Goal: Use online tool/utility: Utilize a website feature to perform a specific function

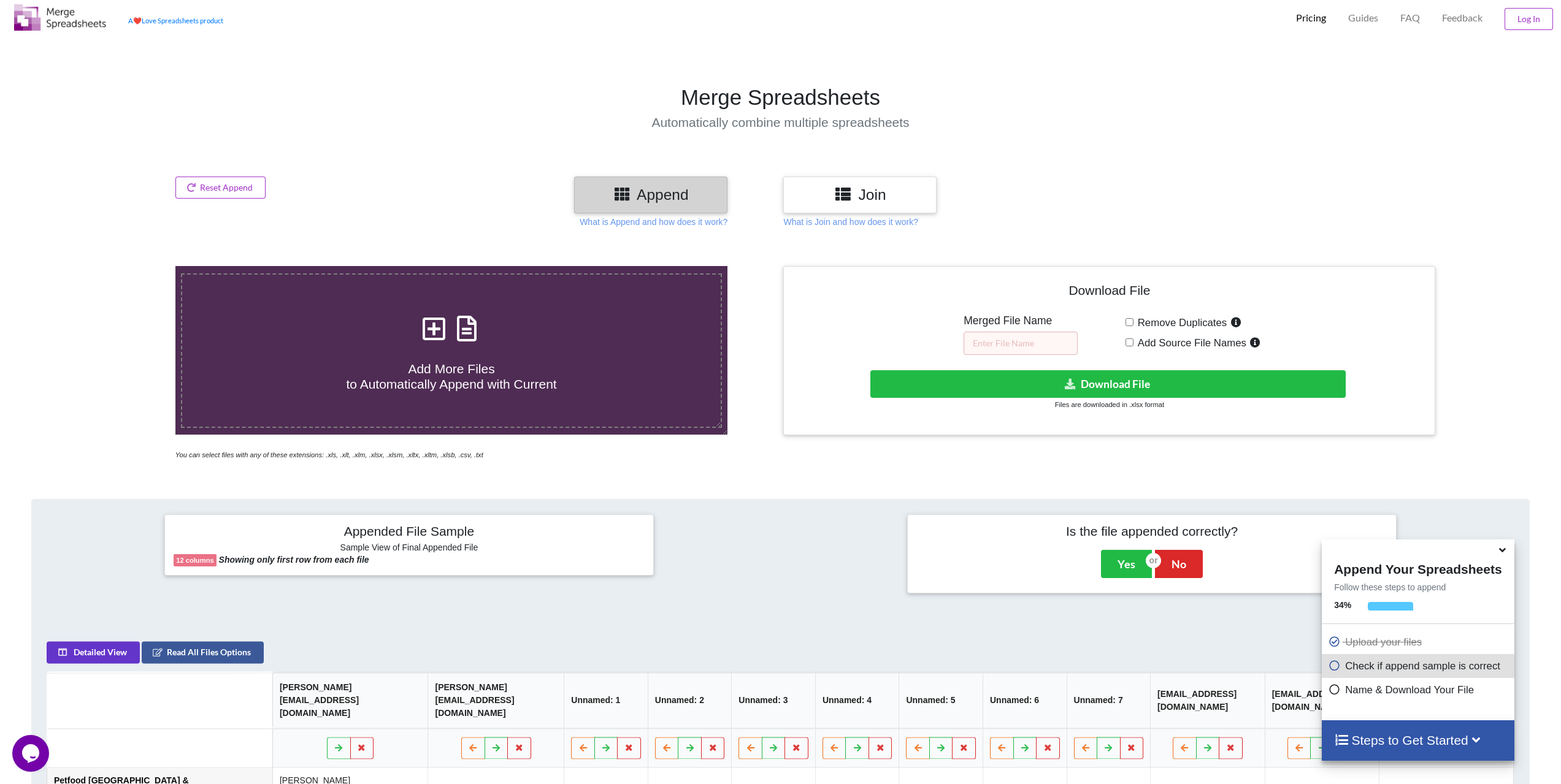
scroll to position [26, 0]
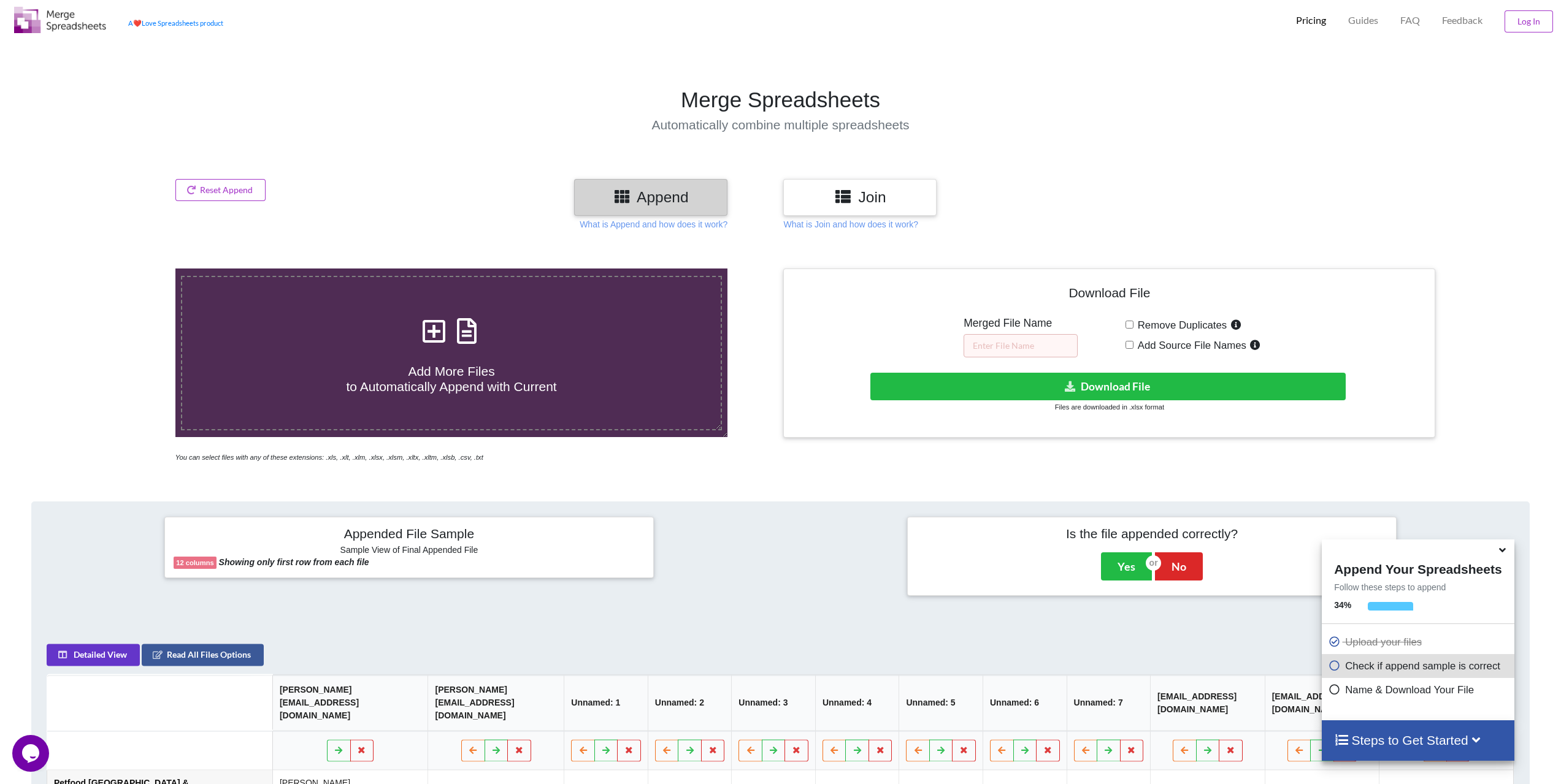
click at [1131, 324] on input "Remove Duplicates" at bounding box center [1129, 324] width 8 height 8
checkbox input "true"
drag, startPoint x: 1001, startPoint y: 342, endPoint x: 1042, endPoint y: 369, distance: 49.1
click at [1001, 342] on input "text" at bounding box center [1020, 345] width 114 height 23
type input "M"
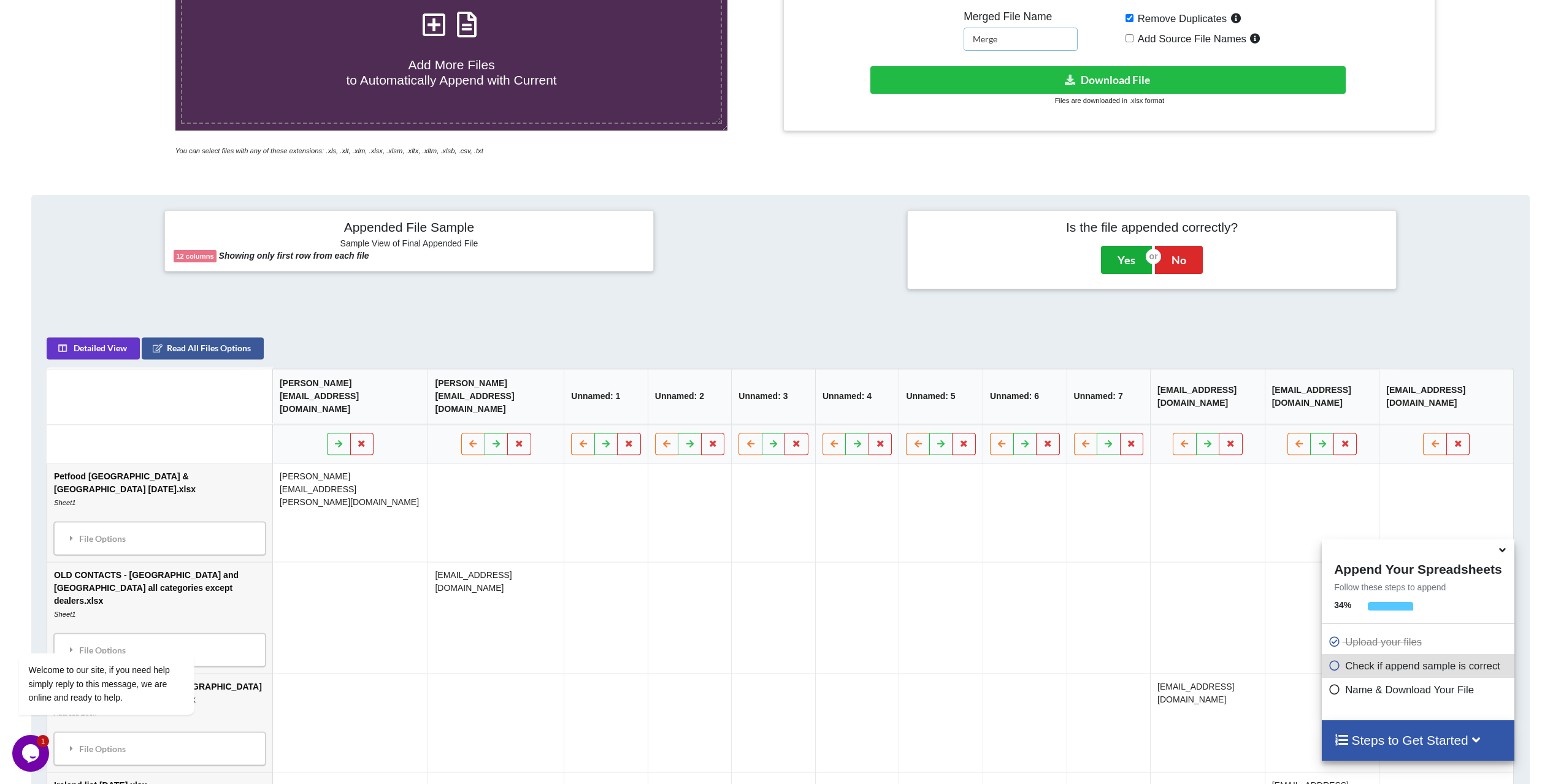
type input "Merge"
click at [1124, 264] on button "Yes" at bounding box center [1126, 260] width 51 height 28
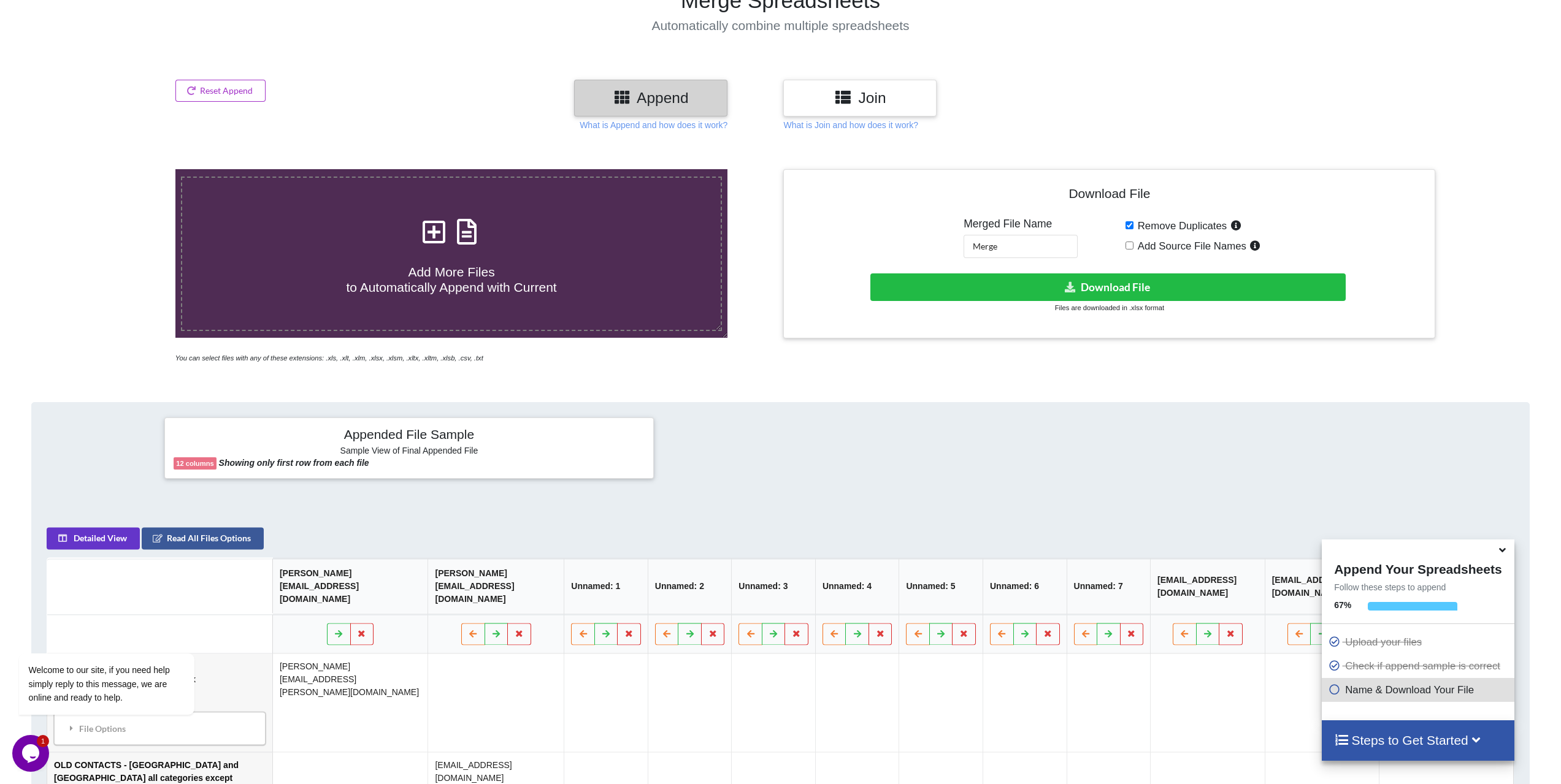
scroll to position [110, 0]
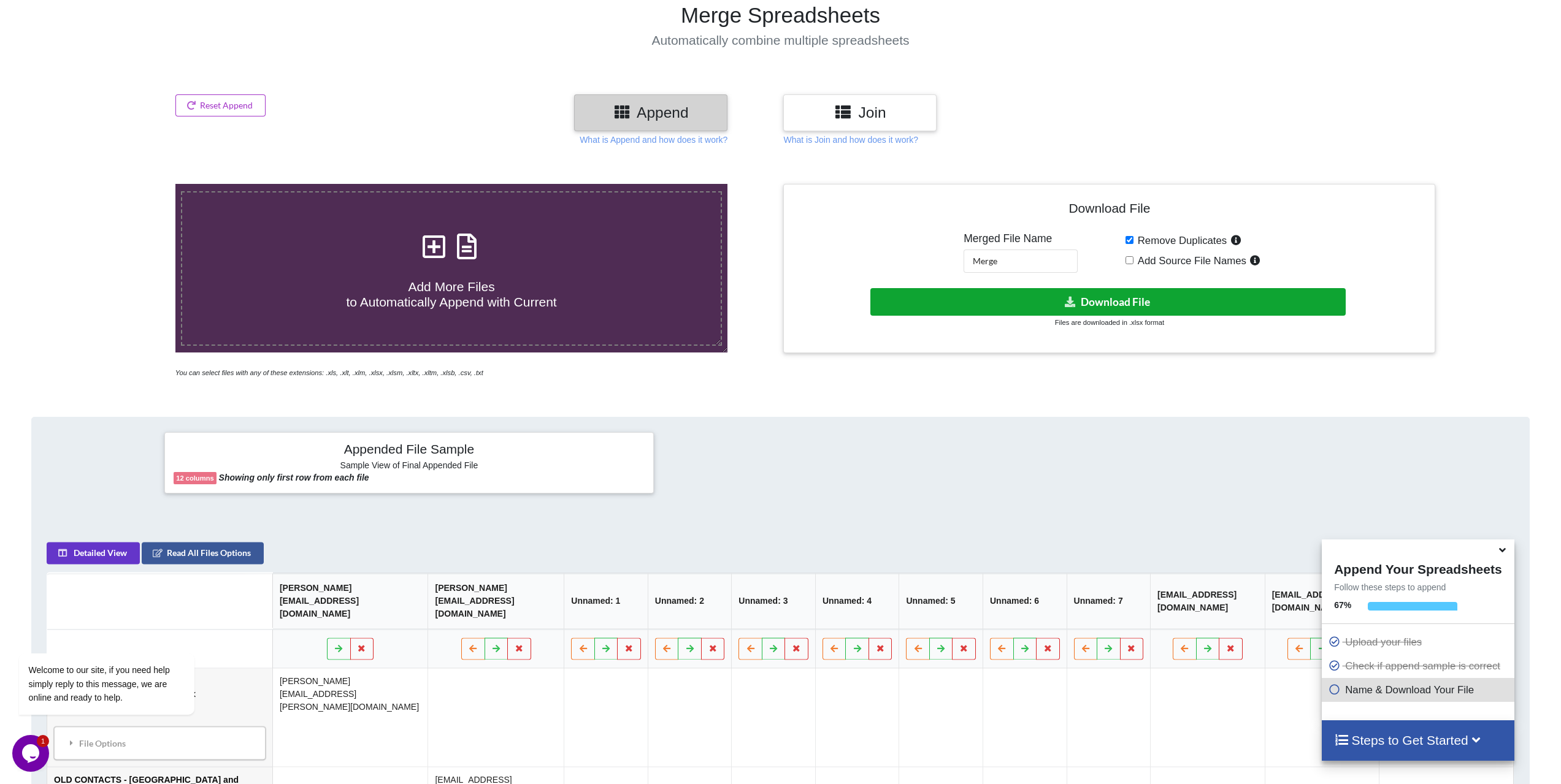
click at [1107, 308] on button "Download File" at bounding box center [1107, 301] width 475 height 28
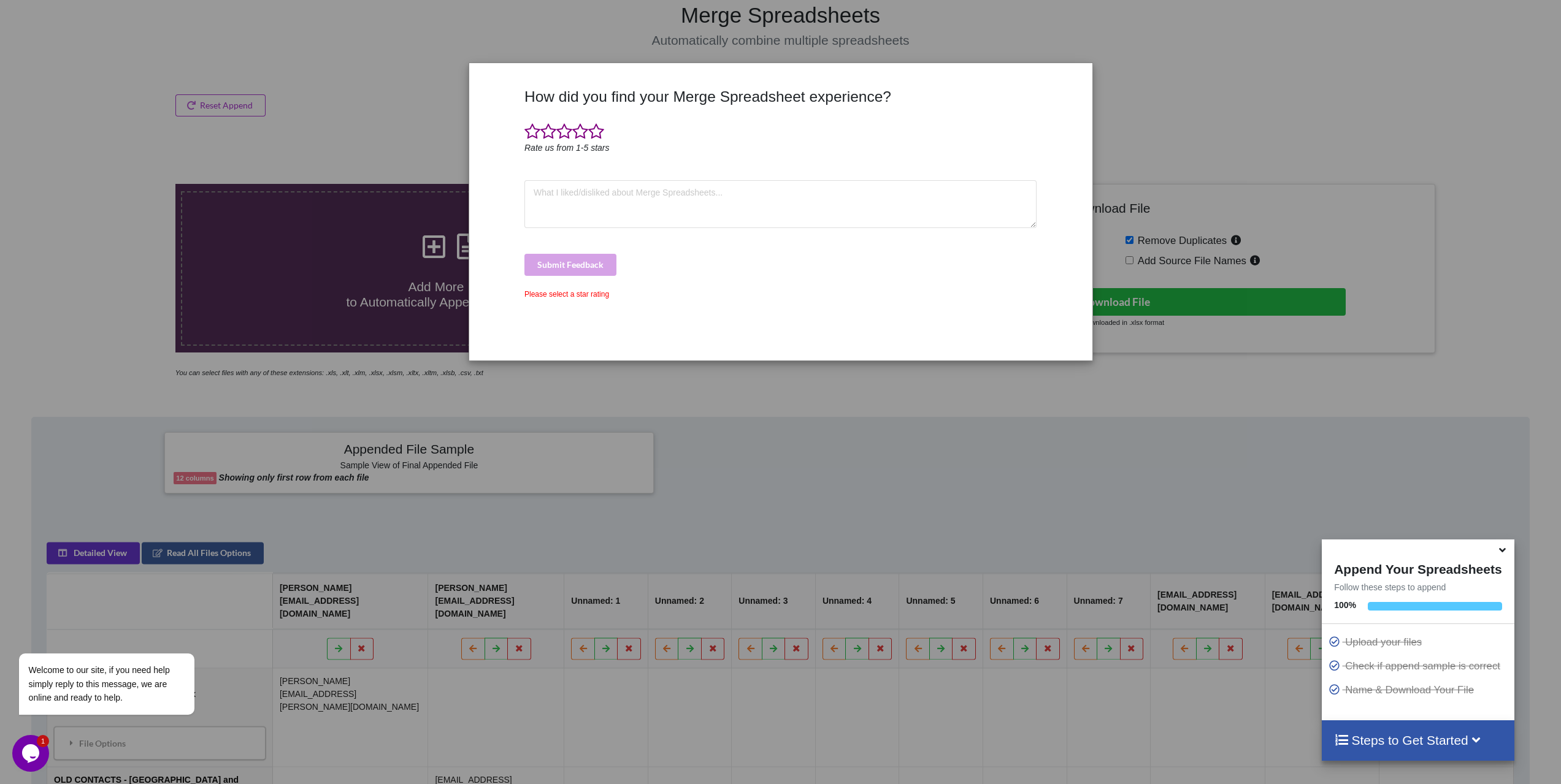
click at [95, 360] on div "How did you find your Merge Spreadsheet experience? Rate us from 1-5 stars Subm…" at bounding box center [780, 392] width 1561 height 784
click at [98, 358] on div "How did you find your Merge Spreadsheet experience? Rate us from 1-5 stars Subm…" at bounding box center [780, 392] width 1561 height 784
drag, startPoint x: 1248, startPoint y: 78, endPoint x: 1235, endPoint y: 85, distance: 14.8
click at [1248, 80] on div "How did you find your Merge Spreadsheet experience? Rate us from 1-5 stars Subm…" at bounding box center [780, 392] width 1561 height 784
drag, startPoint x: 631, startPoint y: 344, endPoint x: 639, endPoint y: 328, distance: 17.9
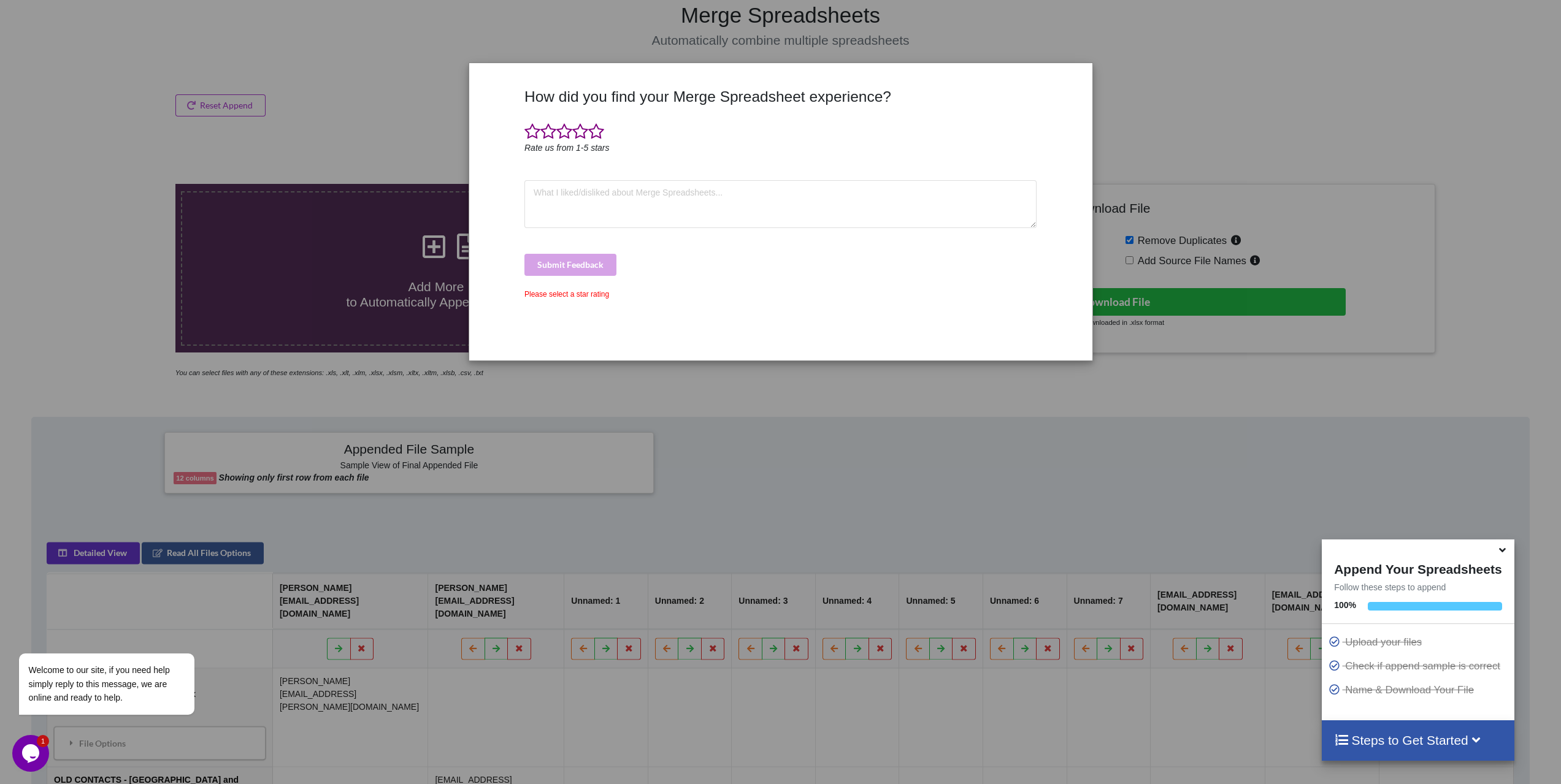
click at [639, 333] on div "How did you find your Merge Spreadsheet experience? Rate us from 1-5 stars Subm…" at bounding box center [780, 219] width 518 height 263
click at [595, 131] on span at bounding box center [595, 131] width 16 height 17
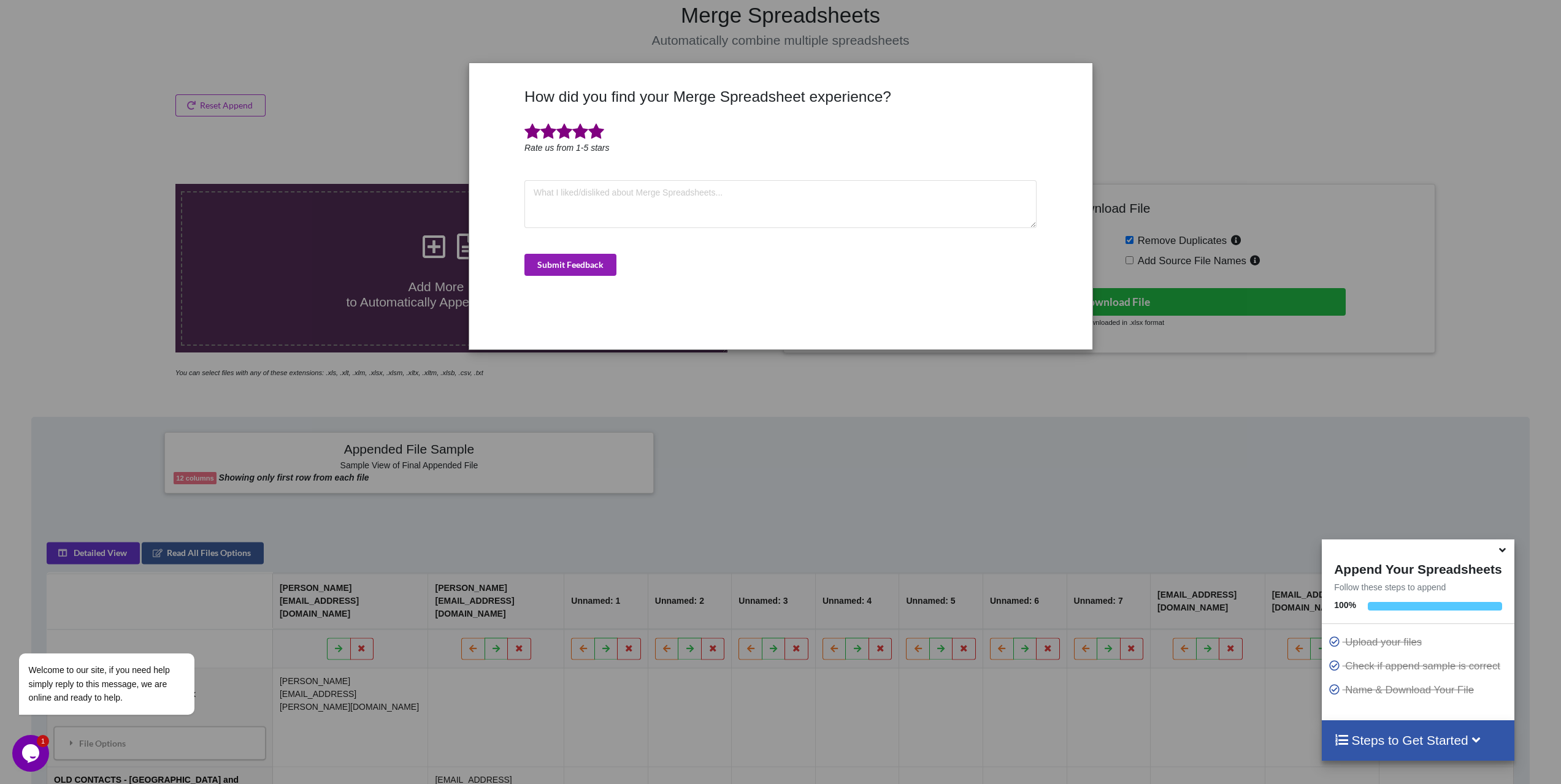
click at [581, 265] on button "Submit Feedback" at bounding box center [570, 265] width 92 height 22
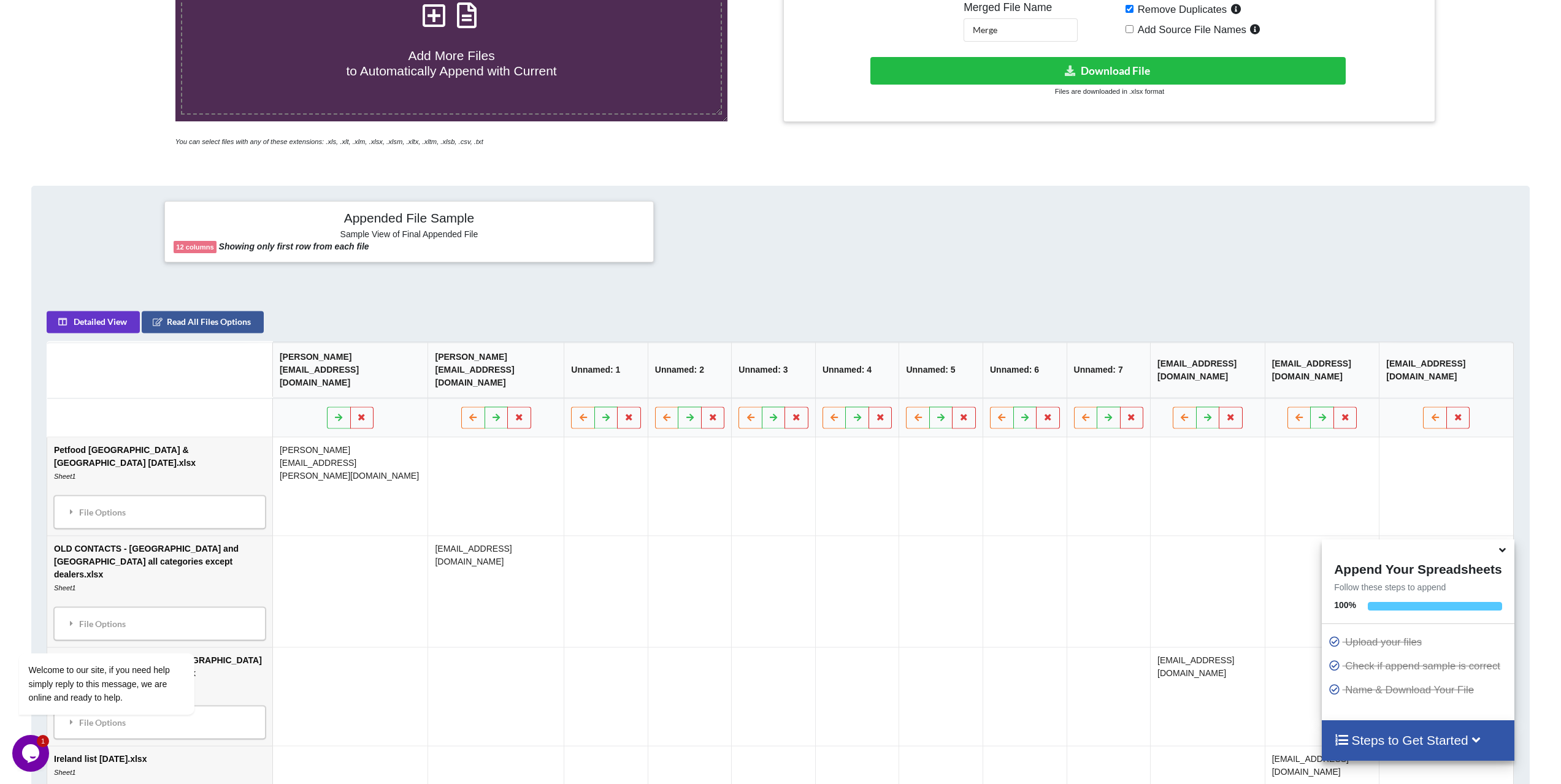
scroll to position [417, 0]
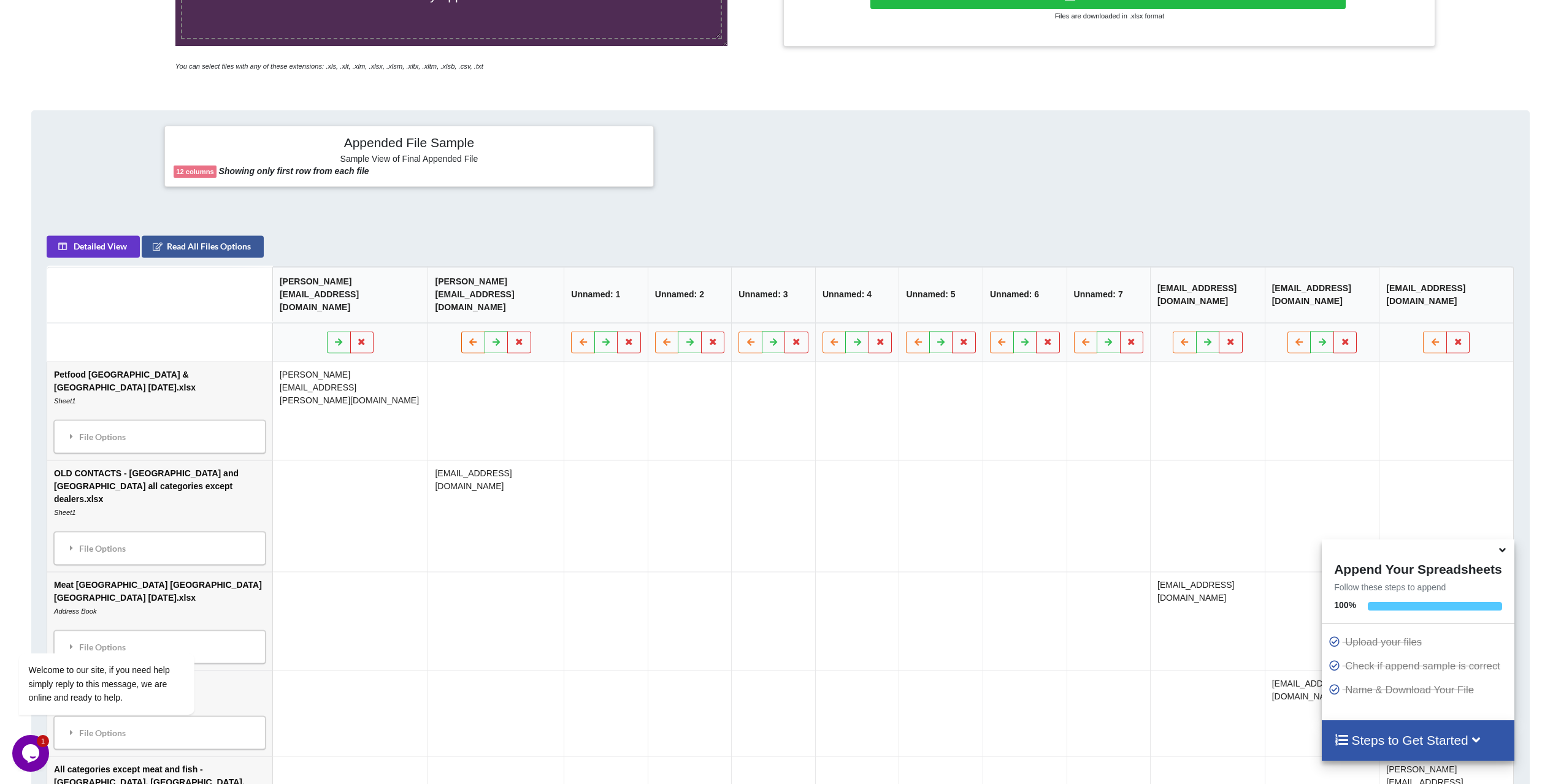
click at [485, 331] on button at bounding box center [473, 342] width 24 height 22
click at [469, 338] on icon at bounding box center [464, 342] width 10 height 7
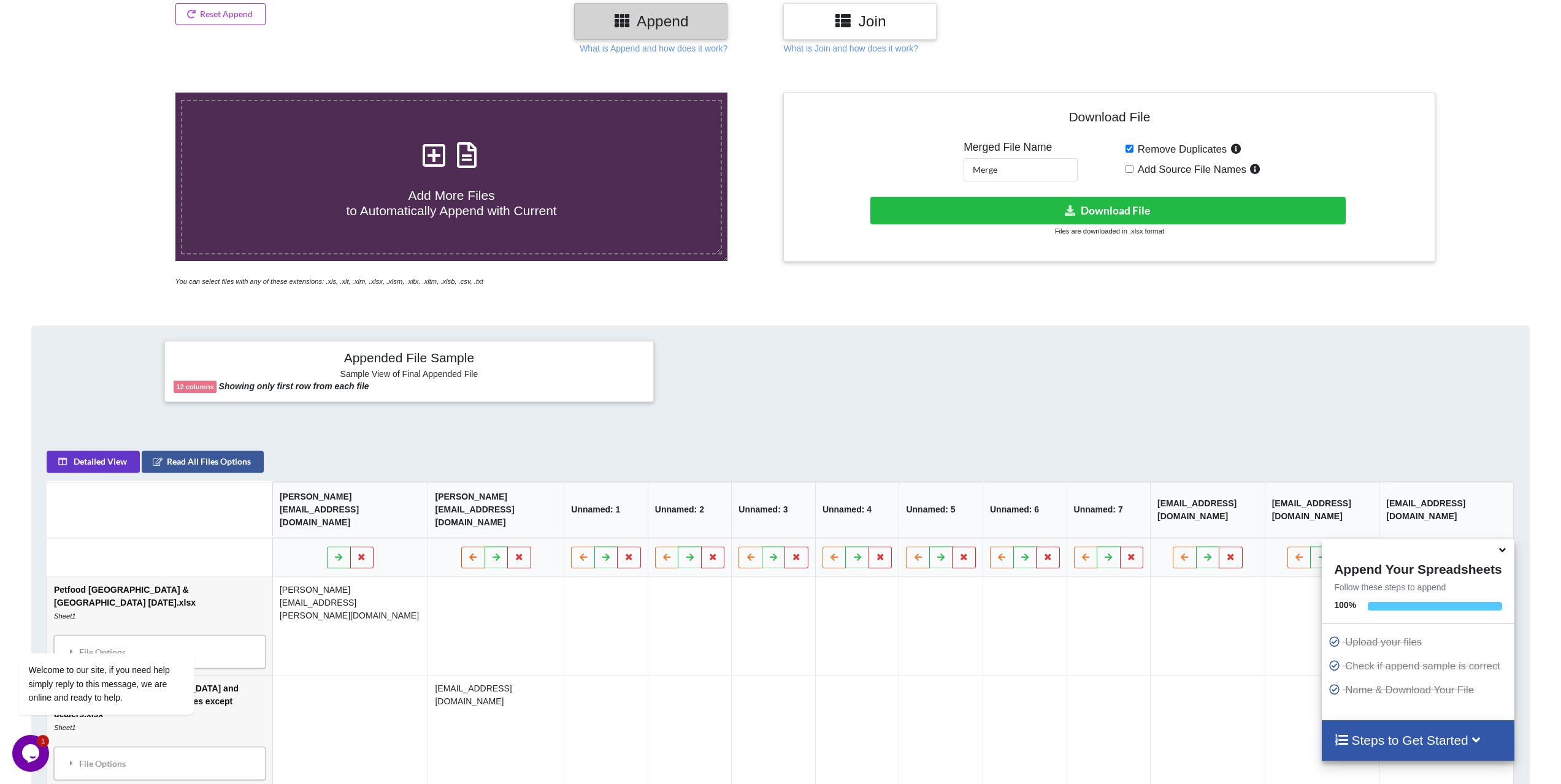
scroll to position [192, 0]
